Goal: Information Seeking & Learning: Learn about a topic

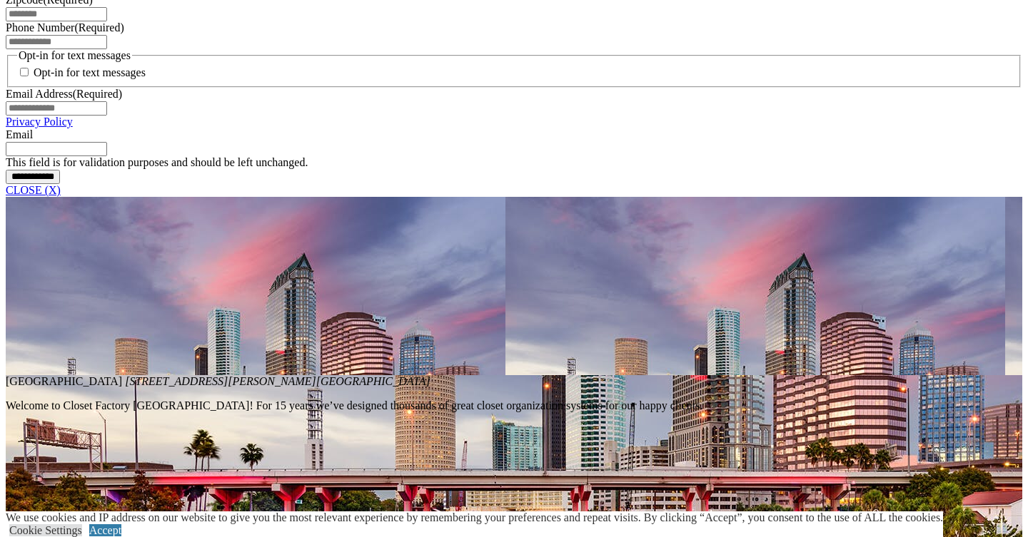
scroll to position [1130, 0]
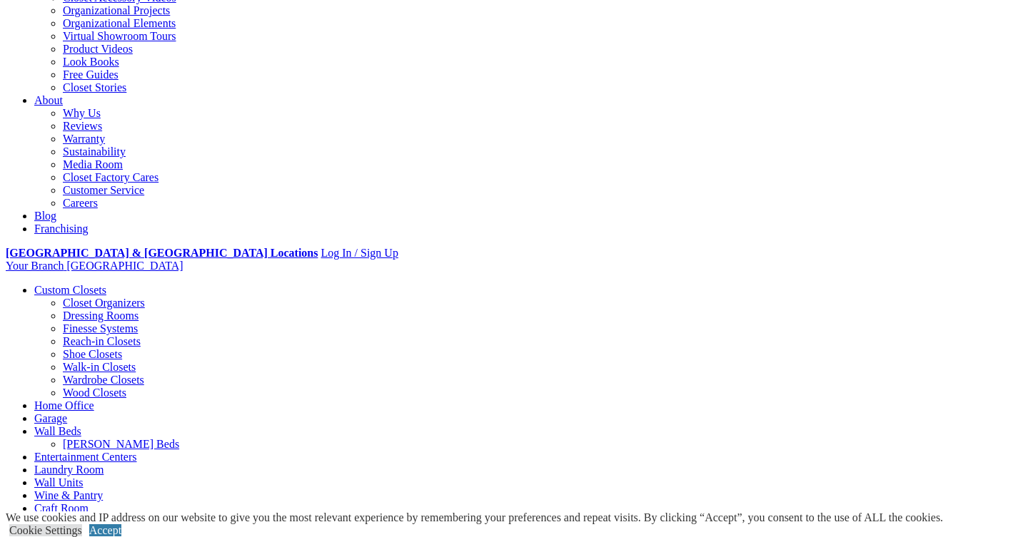
scroll to position [333, 0]
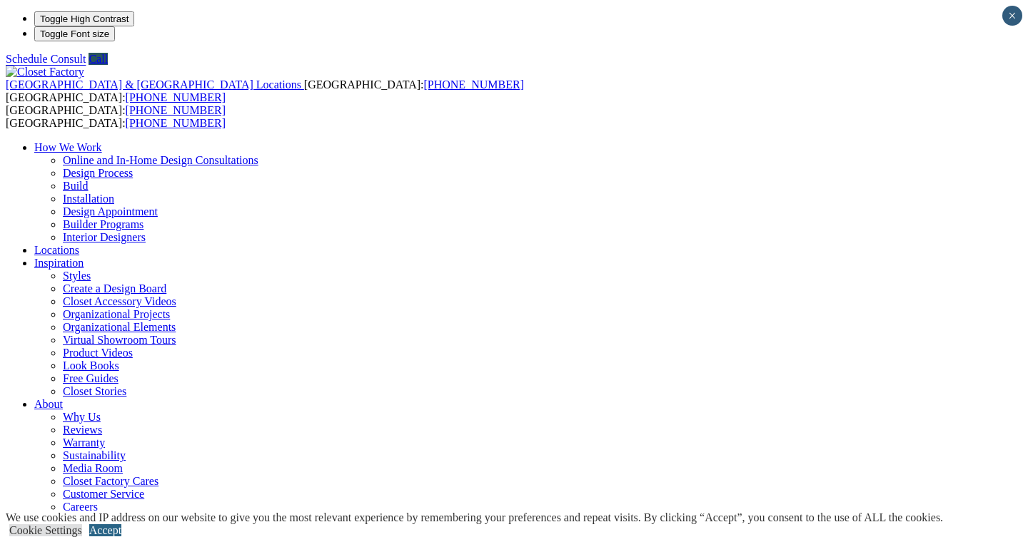
click at [121, 524] on link "Accept" at bounding box center [105, 530] width 32 height 12
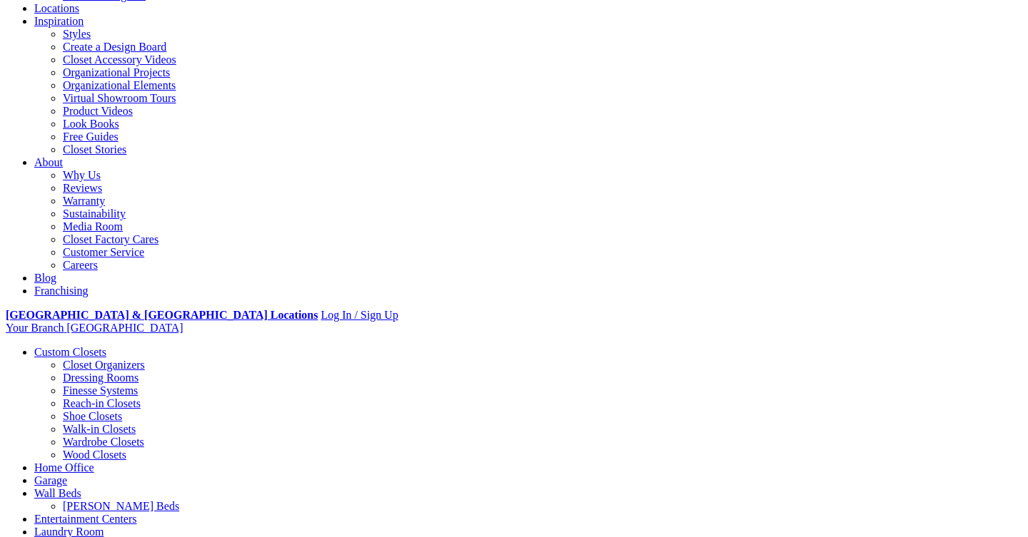
scroll to position [243, 0]
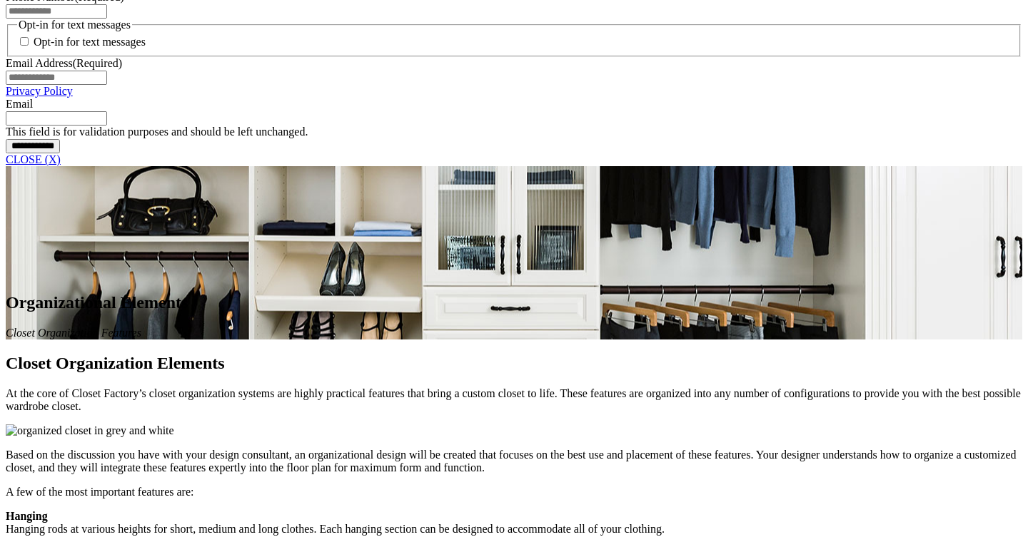
scroll to position [1157, 0]
